Goal: Task Accomplishment & Management: Manage account settings

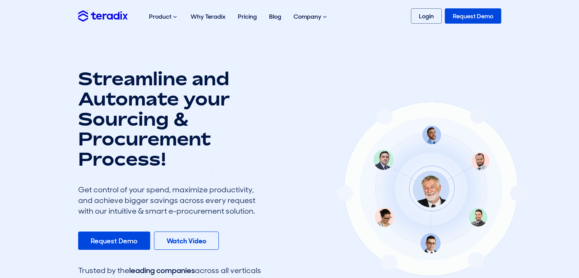
click at [428, 20] on link "Login" at bounding box center [426, 15] width 31 height 15
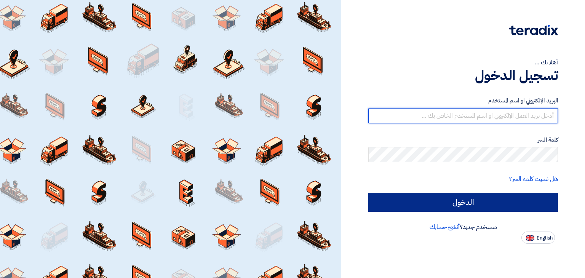
type input "marketing@futuresystems-sa.com"
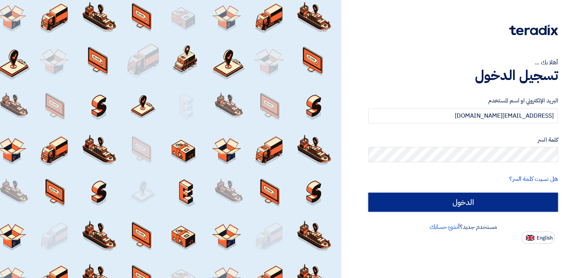
click at [454, 202] on input "الدخول" at bounding box center [463, 202] width 190 height 19
type input "Sign in"
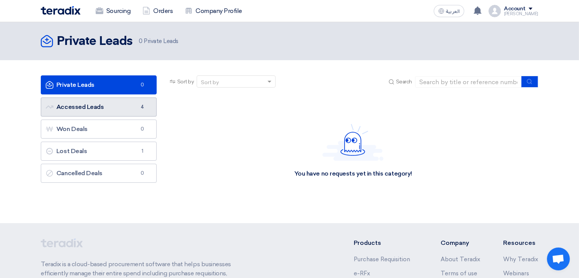
click at [113, 105] on link "Accessed Leads Accessed Leads 4" at bounding box center [99, 107] width 116 height 19
